Goal: Task Accomplishment & Management: Manage account settings

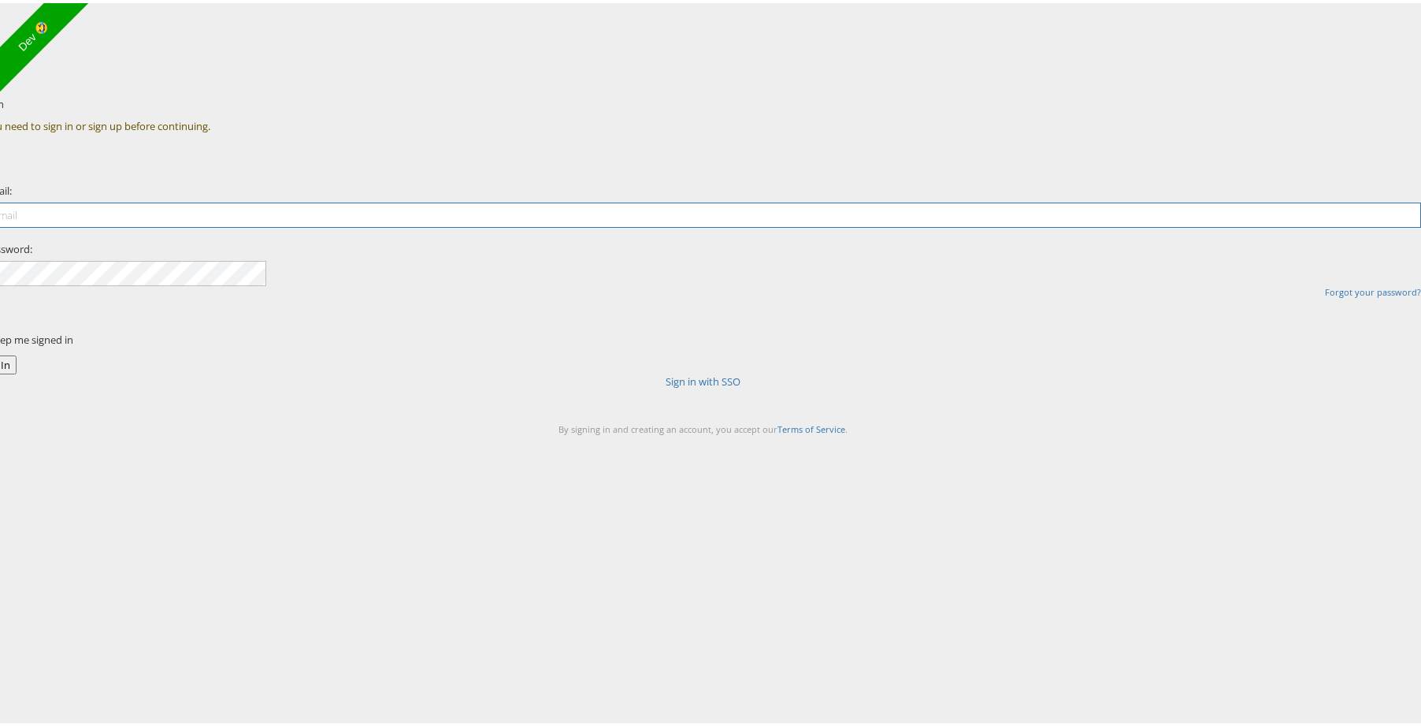
type input "[PERSON_NAME][EMAIL_ADDRESS][PERSON_NAME][DOMAIN_NAME]"
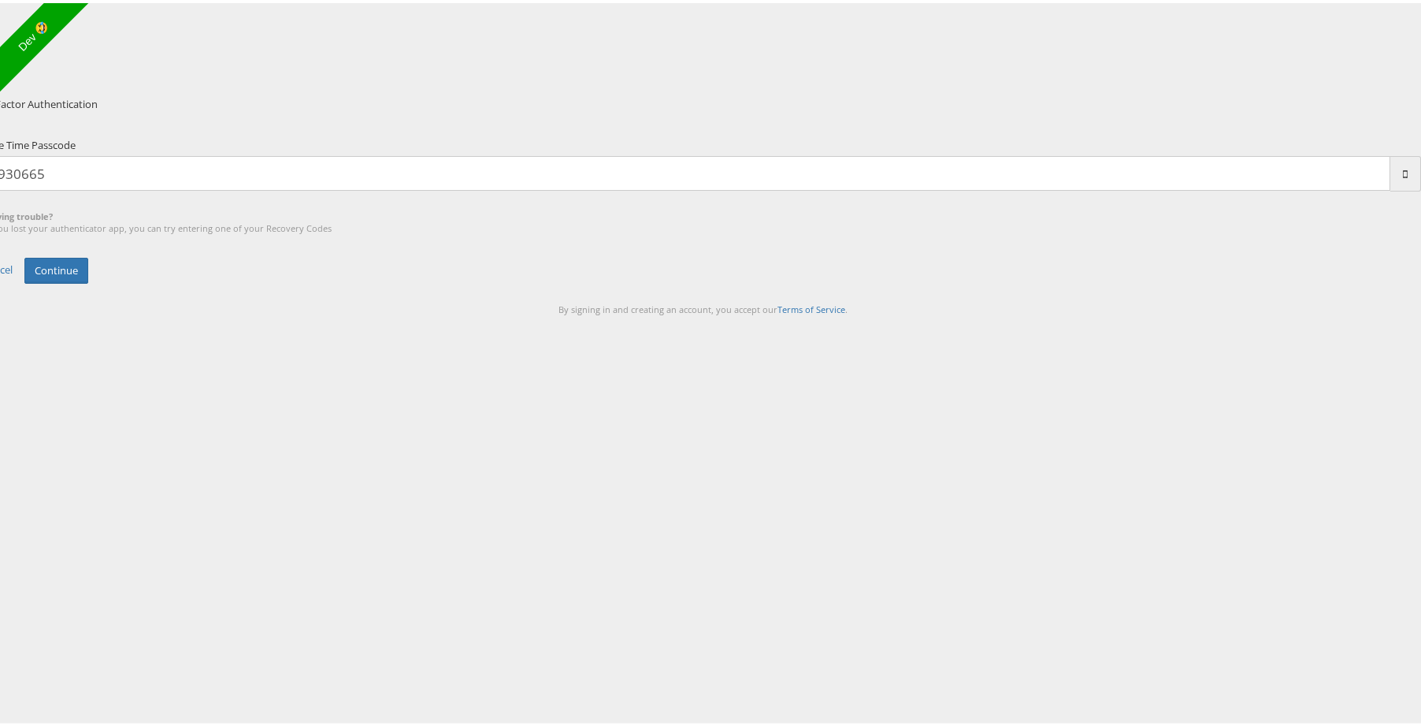
type input "930665"
click at [24, 254] on button "Continue" at bounding box center [56, 267] width 64 height 26
